Goal: Transaction & Acquisition: Purchase product/service

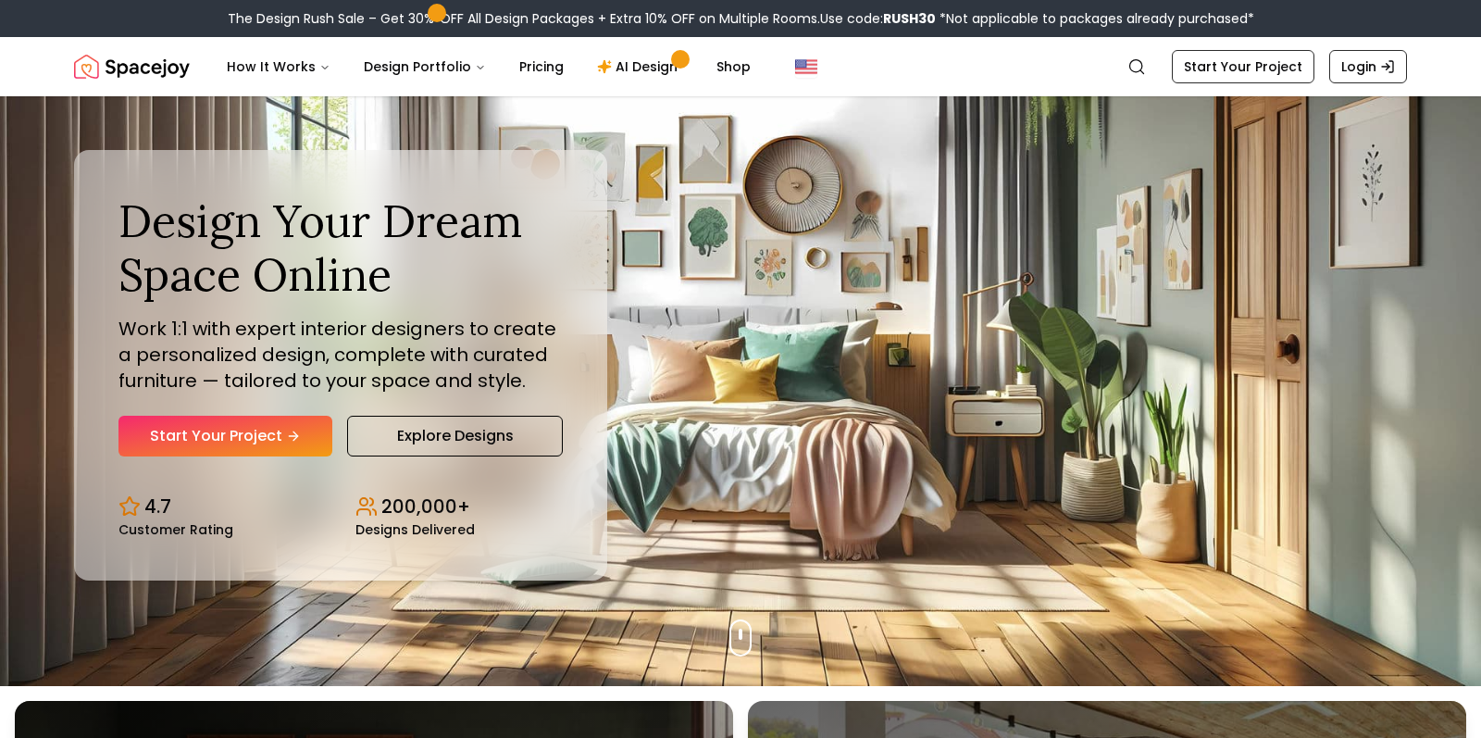
scroll to position [66, 0]
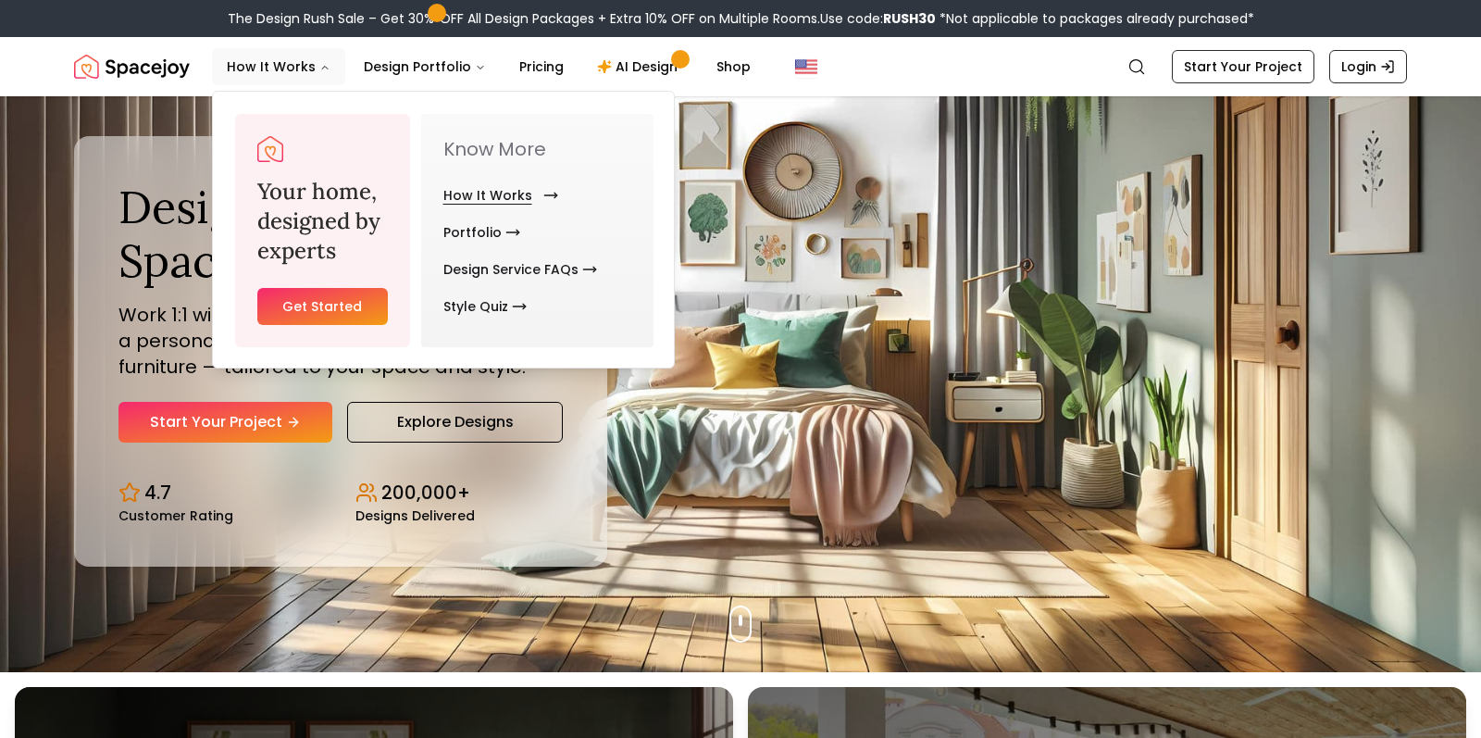
click at [505, 200] on link "How It Works" at bounding box center [496, 195] width 107 height 37
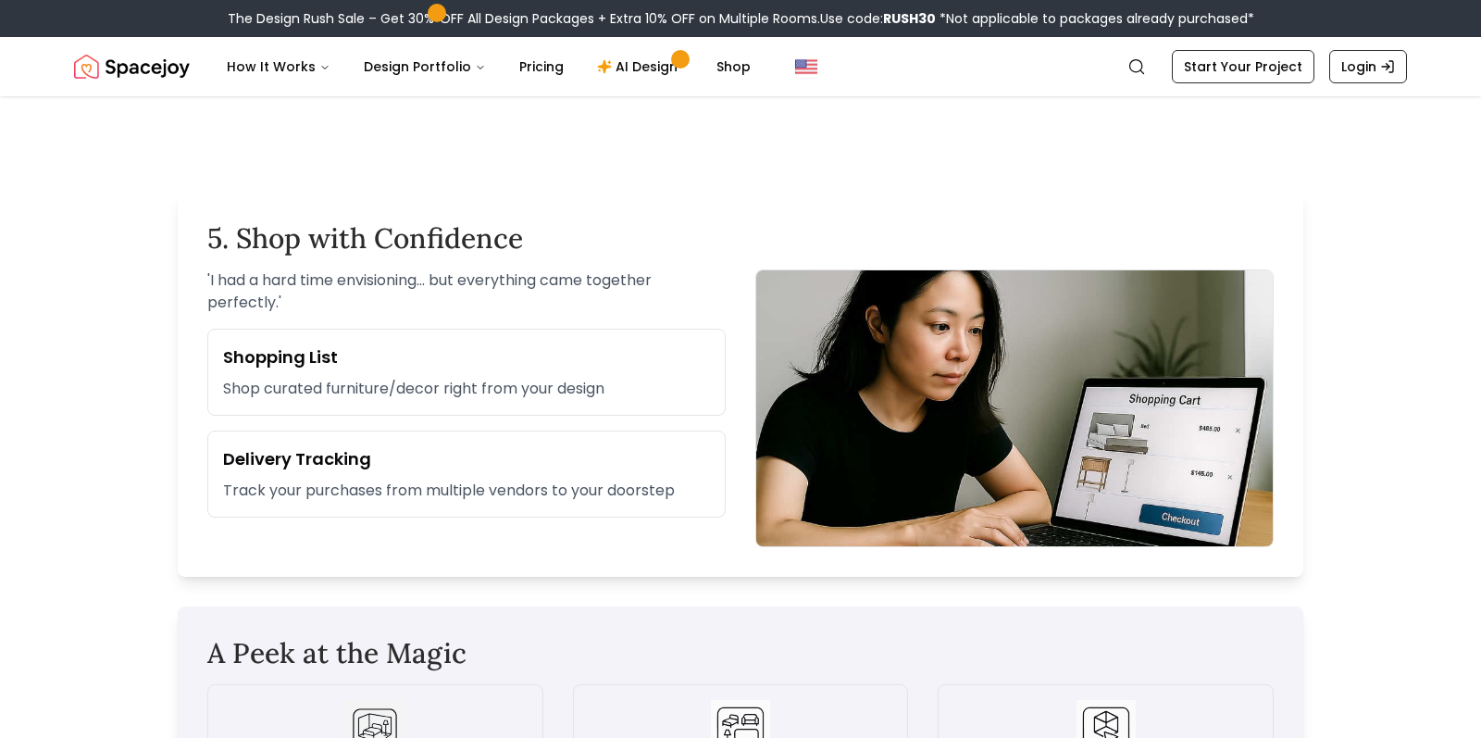
scroll to position [2153, 0]
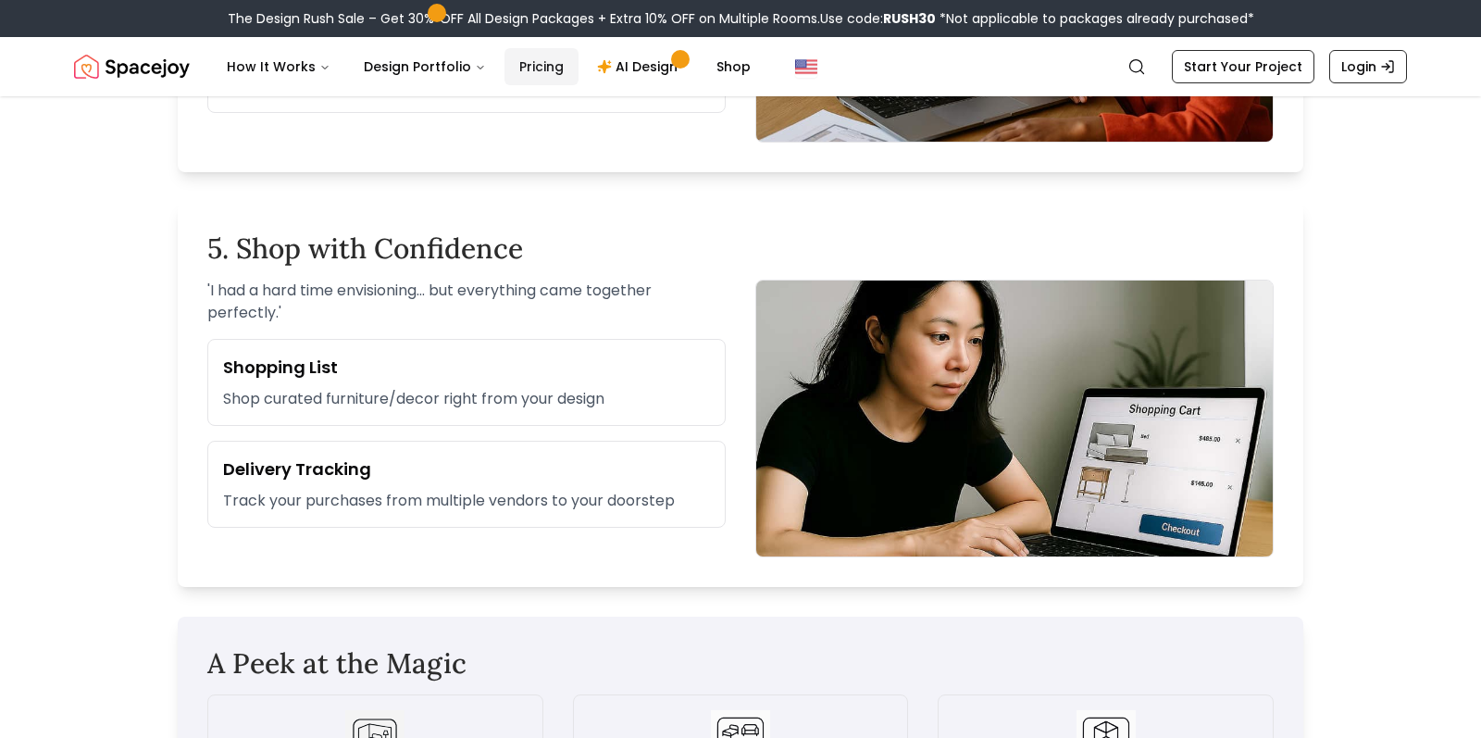
click at [530, 73] on link "Pricing" at bounding box center [542, 66] width 74 height 37
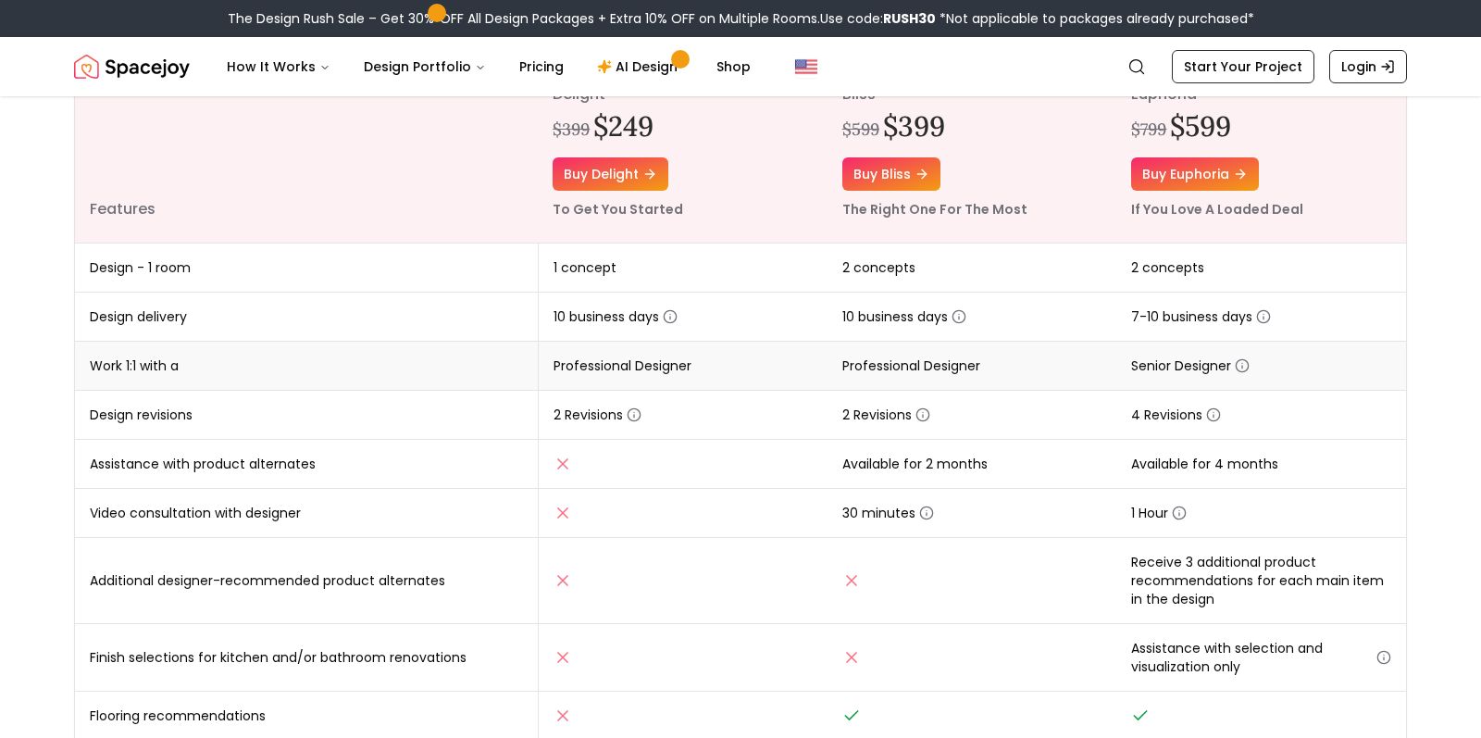
scroll to position [279, 0]
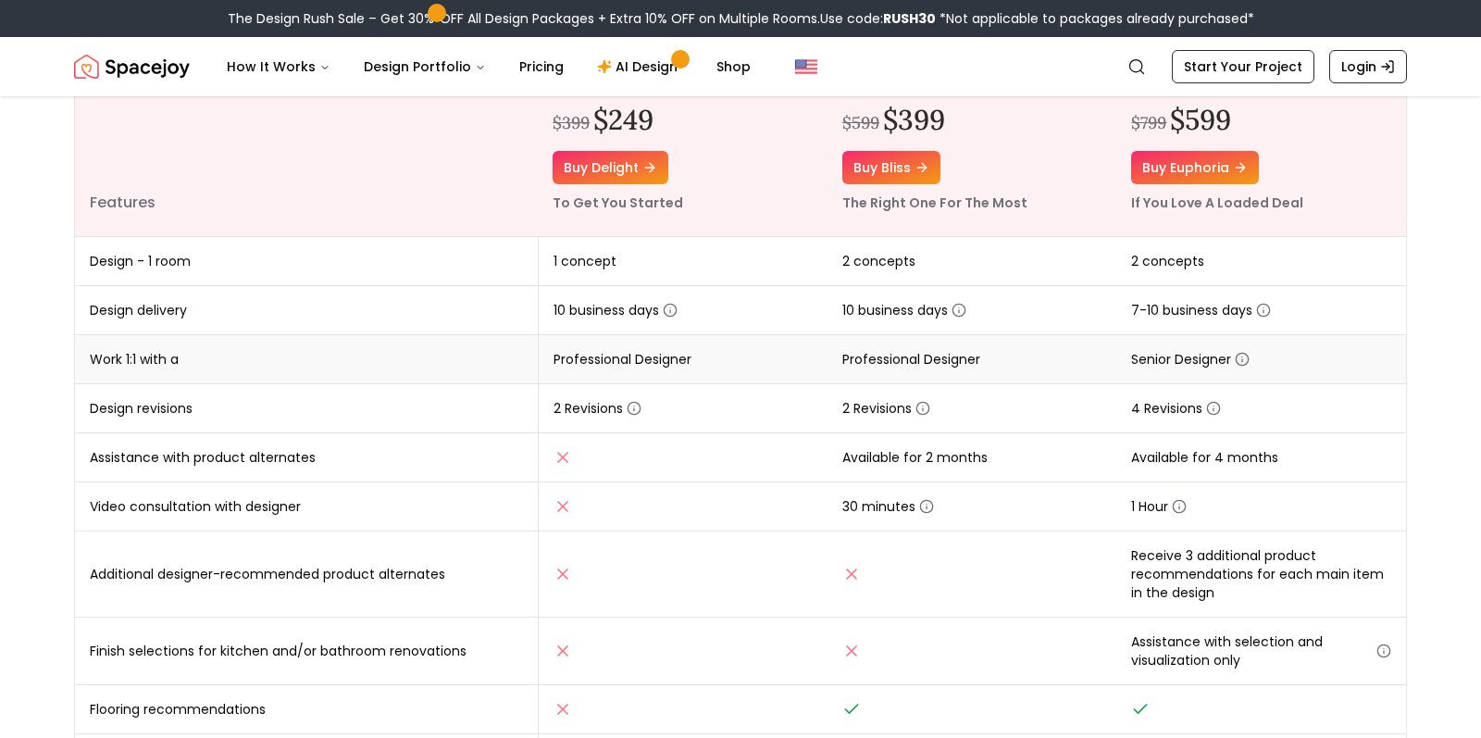
click at [1246, 358] on icon "button" at bounding box center [1242, 359] width 15 height 15
click at [1012, 353] on td "Professional Designer" at bounding box center [973, 359] width 290 height 49
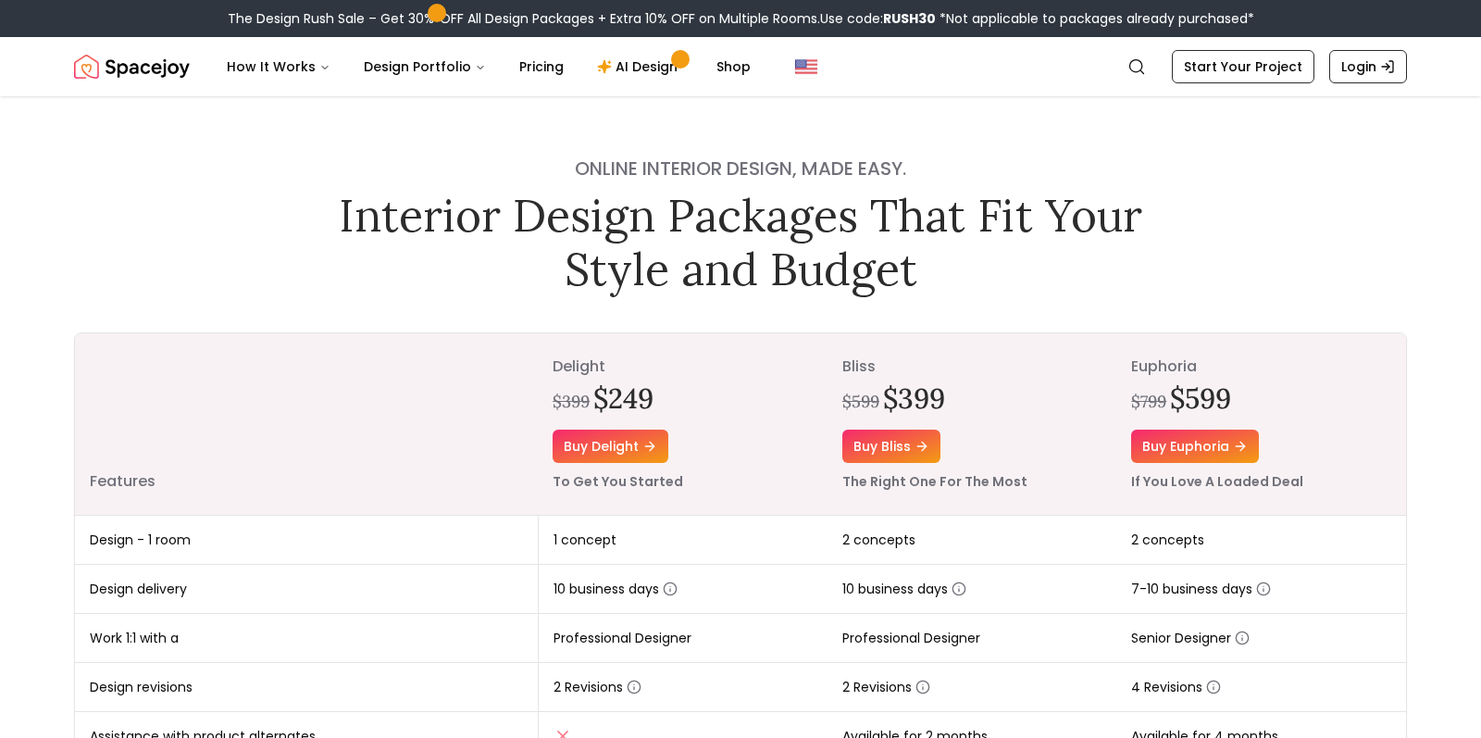
scroll to position [0, 0]
click at [638, 70] on link "AI Design" at bounding box center [640, 66] width 116 height 37
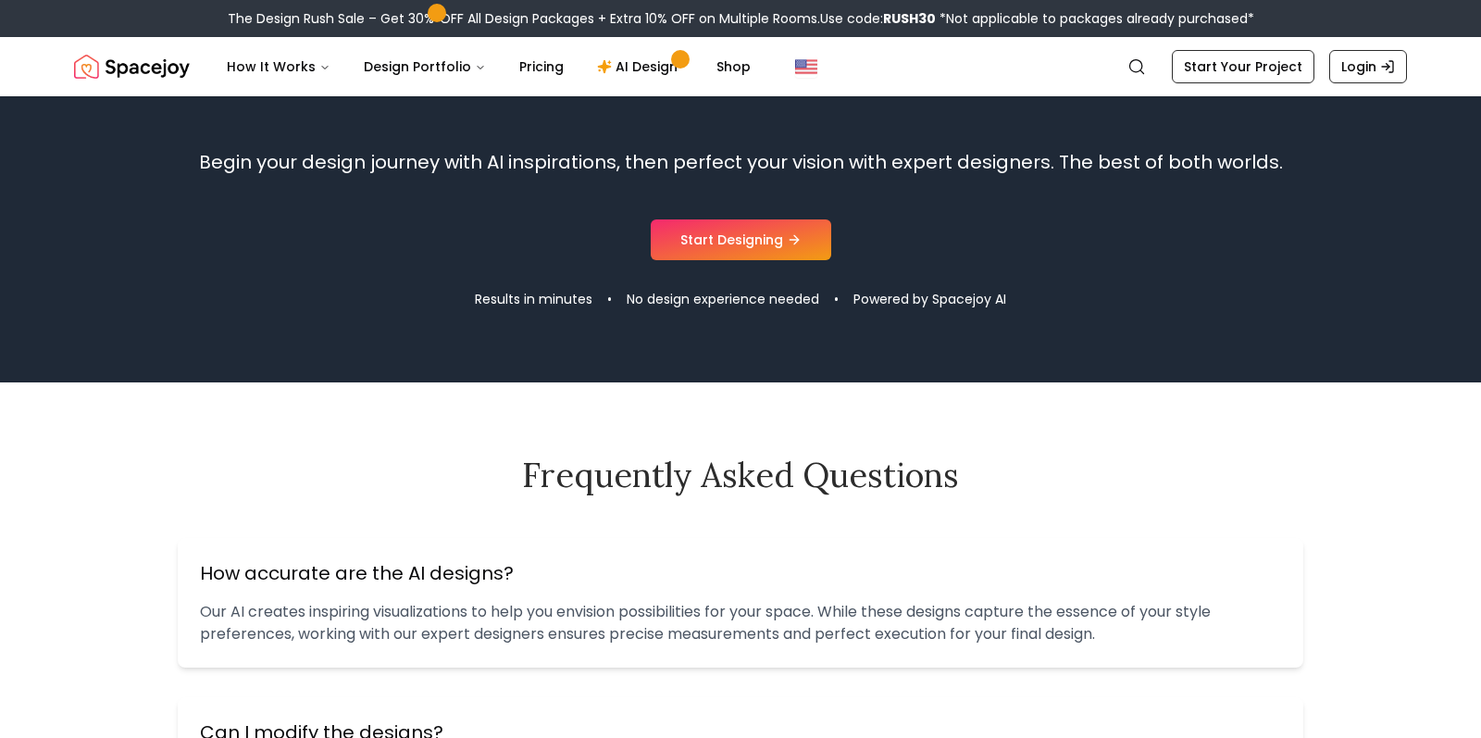
scroll to position [1836, 0]
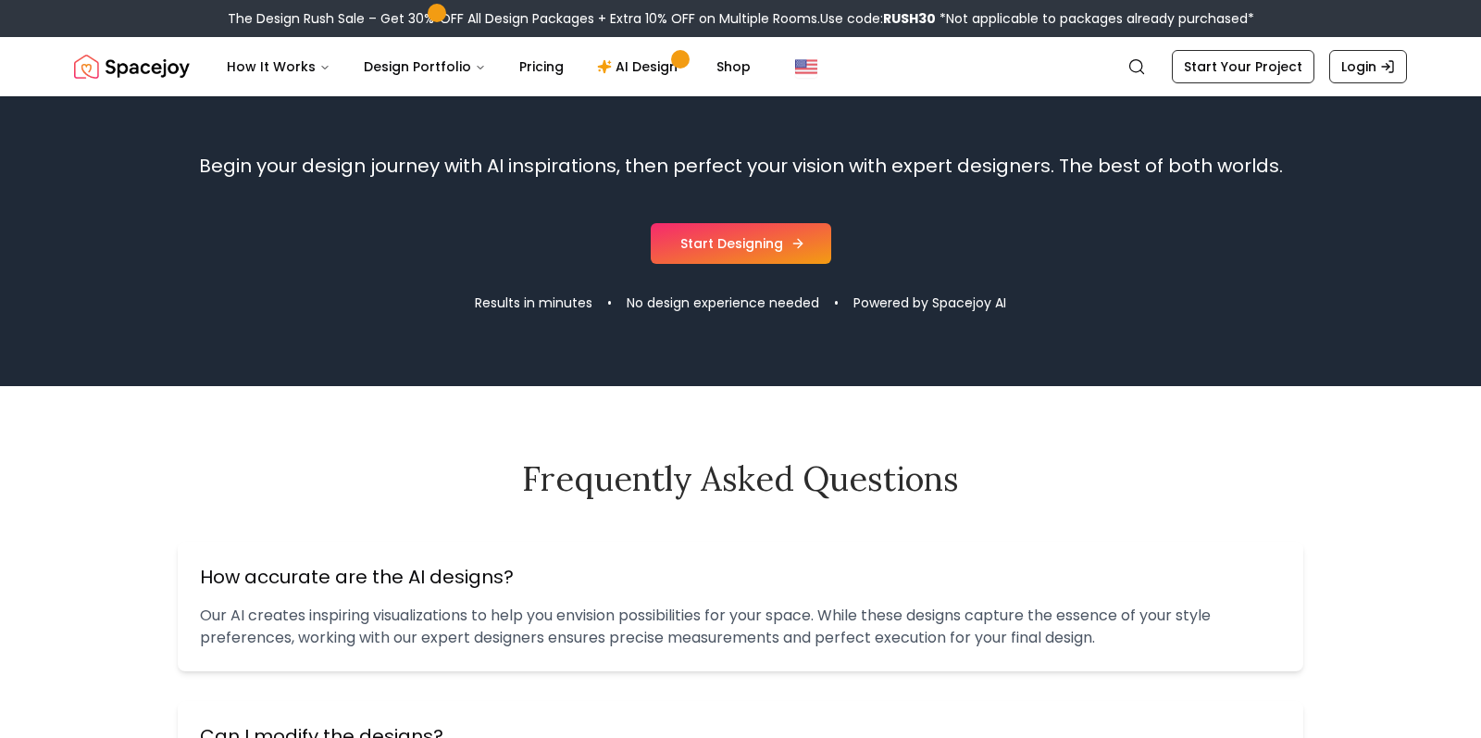
click at [770, 247] on link "Start Designing" at bounding box center [741, 243] width 181 height 41
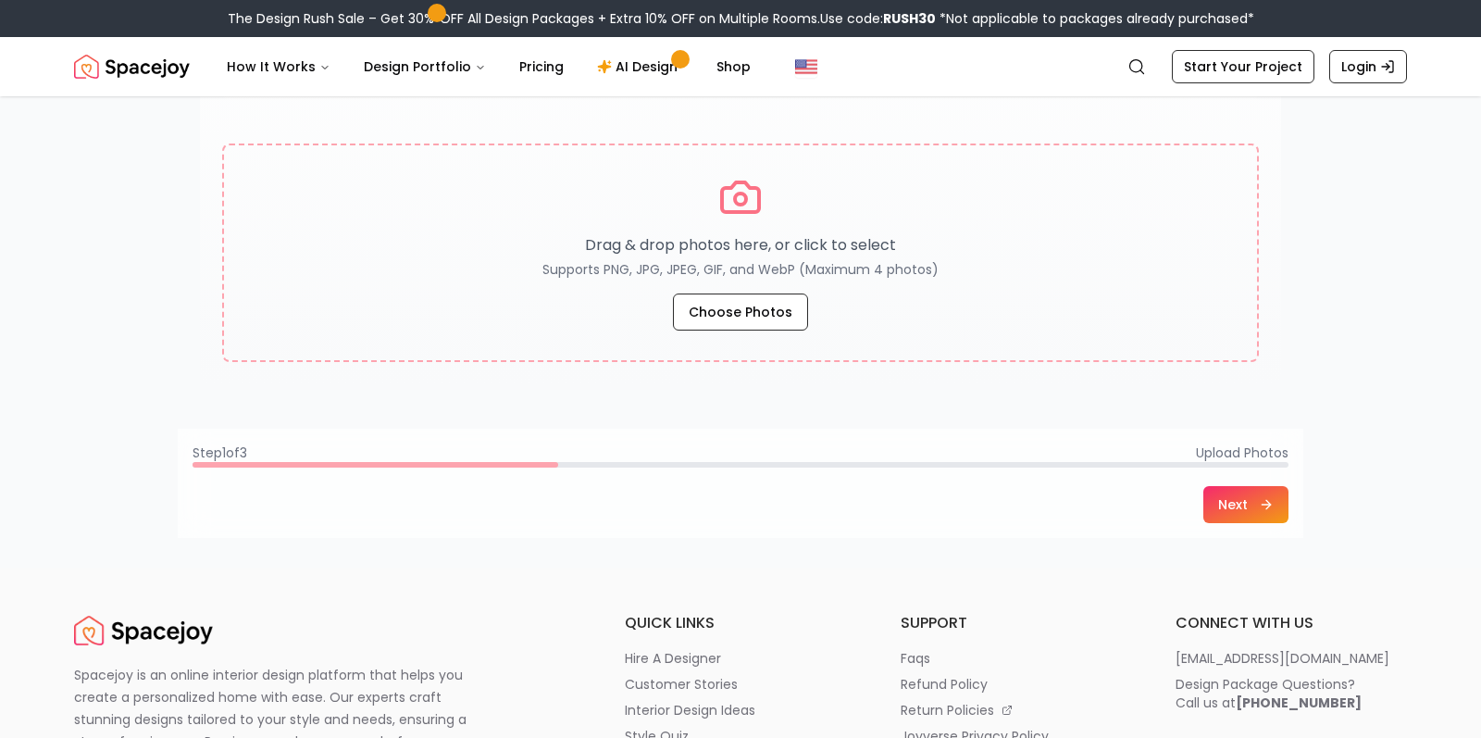
scroll to position [366, 0]
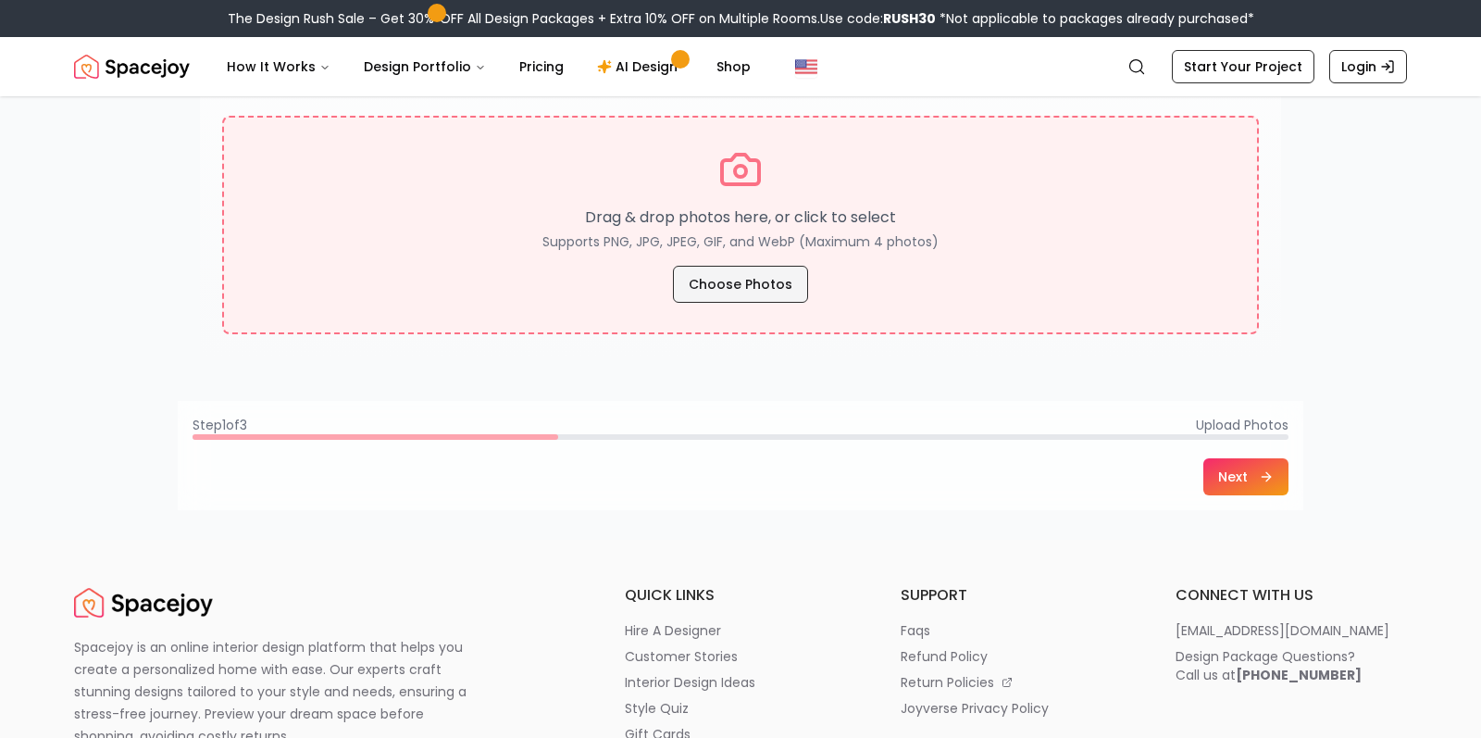
click at [766, 291] on button "Choose Photos" at bounding box center [740, 284] width 135 height 37
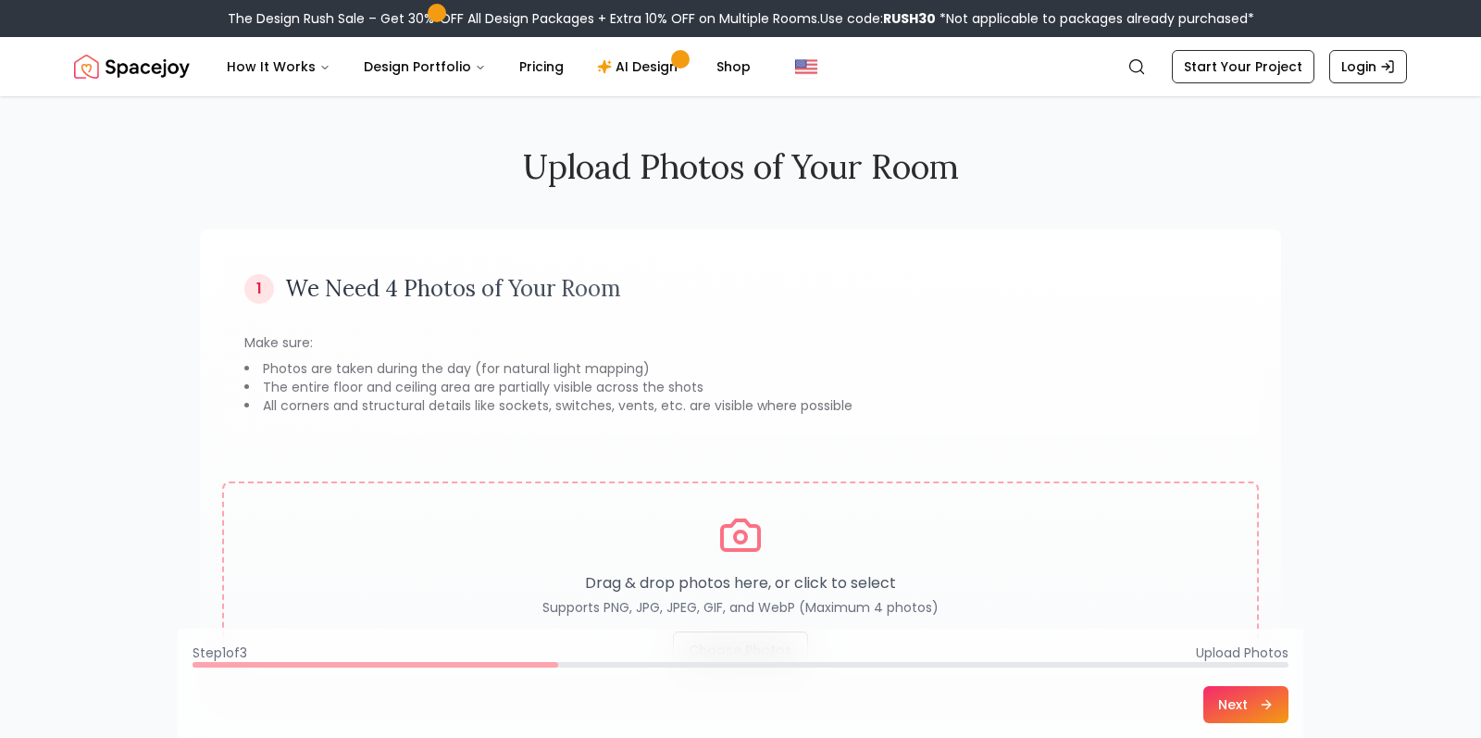
scroll to position [0, 0]
